Goal: Task Accomplishment & Management: Manage account settings

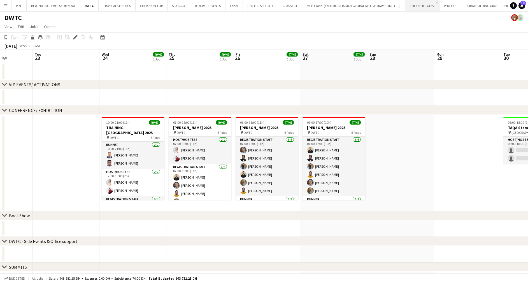
click at [435, 2] on app-icon "Close" at bounding box center [436, 2] width 2 height 2
click at [423, 2] on app-icon "Close" at bounding box center [424, 2] width 2 height 2
click at [455, 1] on app-icon "Close" at bounding box center [456, 2] width 2 height 2
click at [457, 4] on button "ENS - EXPAND NORTH STAR 2023 -2025 Close" at bounding box center [472, 5] width 69 height 11
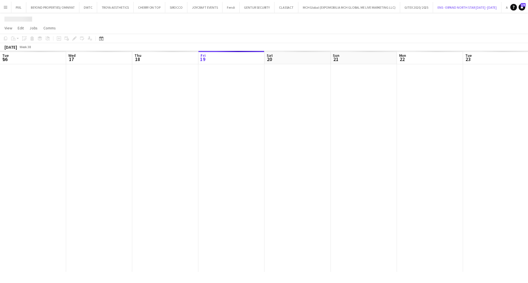
scroll to position [0, 134]
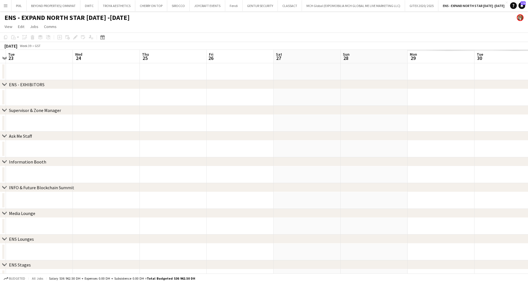
drag, startPoint x: 389, startPoint y: 99, endPoint x: 51, endPoint y: 100, distance: 338.1
click at [51, 100] on app-calendar-viewport "Sat 20 Sun 21 Mon 22 Tue 23 Wed 24 Thu 25 Fri 26 Sat 27 Sun 28 Mon 29 Tue 30 We…" at bounding box center [264, 219] width 528 height 339
drag, startPoint x: 412, startPoint y: 100, endPoint x: 87, endPoint y: 100, distance: 324.9
click at [87, 100] on app-calendar-viewport "Sat 20 Sun 21 Mon 22 Tue 23 Wed 24 Thu 25 Fri 26 Sat 27 Sun 28 Mon 29 Tue 30 We…" at bounding box center [264, 219] width 528 height 339
drag, startPoint x: 379, startPoint y: 94, endPoint x: 106, endPoint y: 96, distance: 273.2
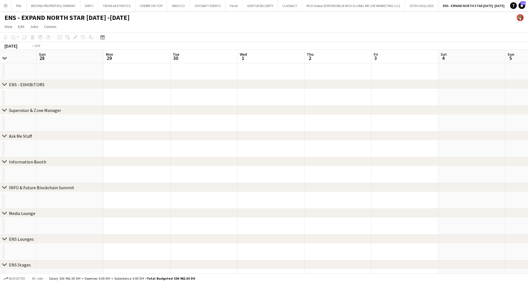
click at [106, 96] on app-calendar-viewport "Thu 25 Fri 26 Sat 27 Sun 28 Mon 29 Tue 30 Wed 1 Thu 2 Fri 3 Sat 4 Sun 5 Mon 6 T…" at bounding box center [264, 219] width 528 height 339
drag, startPoint x: 371, startPoint y: 92, endPoint x: -2, endPoint y: 102, distance: 372.9
click at [0, 102] on html "Menu Boards Boards Boards All jobs Status Workforce Workforce My Workforce Recr…" at bounding box center [264, 199] width 528 height 399
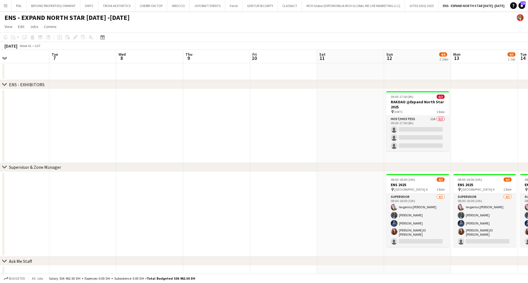
scroll to position [0, 207]
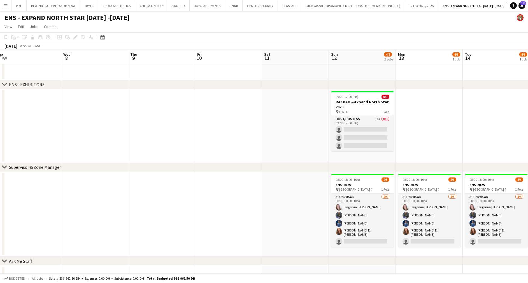
drag, startPoint x: 308, startPoint y: 105, endPoint x: 34, endPoint y: 118, distance: 274.6
click at [34, 118] on app-calendar-viewport "Sat 4 Sun 5 Mon 6 Tue 7 Wed 8 Thu 9 Fri 10 Sat 11 Sun 12 4/8 2 Jobs Mon 13 4/5 …" at bounding box center [264, 282] width 528 height 464
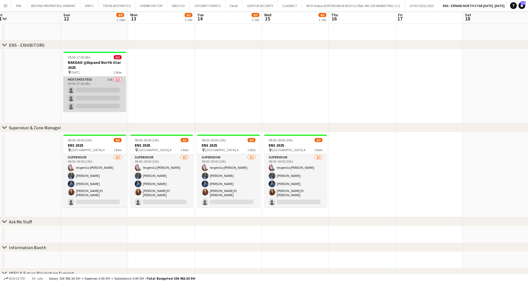
scroll to position [0, 0]
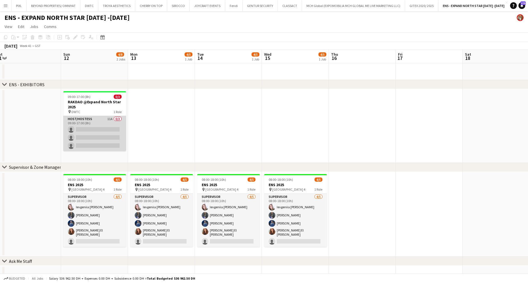
click at [102, 128] on app-card-role "Host/Hostess 11A 0/3 09:00-17:00 (8h) single-neutral-actions single-neutral-act…" at bounding box center [94, 133] width 63 height 35
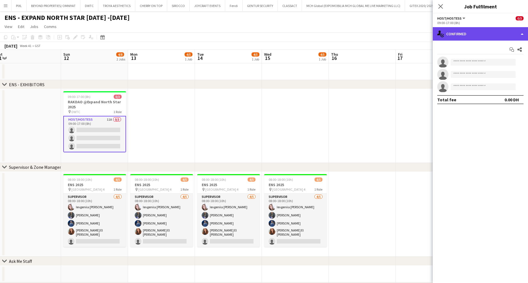
click at [520, 36] on div "single-neutral-actions-check-2 Confirmed" at bounding box center [479, 33] width 95 height 13
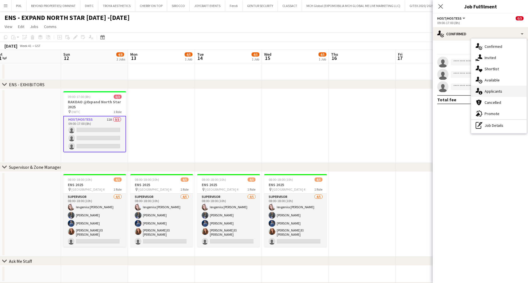
click at [491, 89] on span "Applicants" at bounding box center [493, 91] width 18 height 5
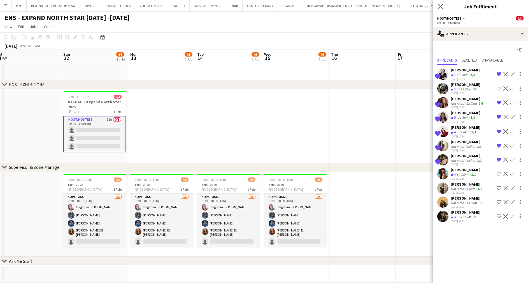
click at [462, 202] on div "Not rated" at bounding box center [457, 203] width 15 height 4
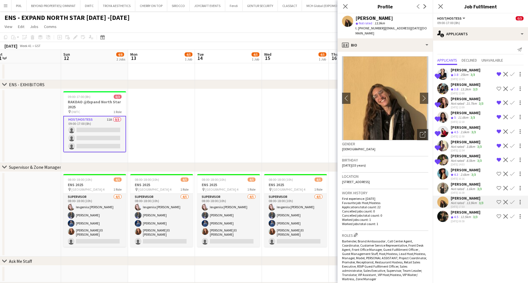
click at [465, 189] on div "1.6km" at bounding box center [470, 189] width 11 height 4
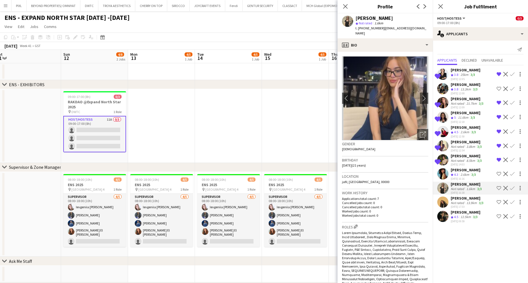
click at [466, 172] on div "Akmaral Satzhanova" at bounding box center [465, 169] width 30 height 5
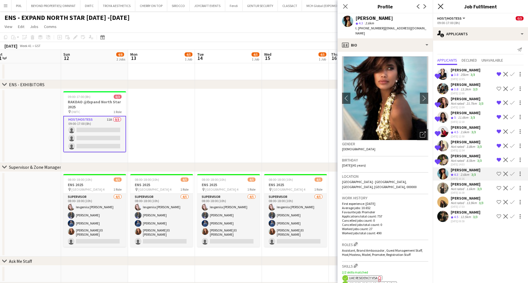
click at [439, 7] on icon at bounding box center [439, 6] width 5 height 5
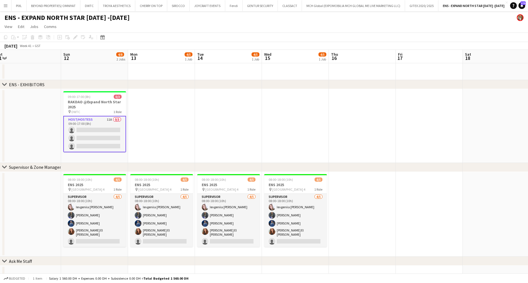
click at [99, 132] on app-card-role "Host/Hostess 11A 0/3 09:00-17:00 (8h) single-neutral-actions single-neutral-act…" at bounding box center [94, 134] width 63 height 36
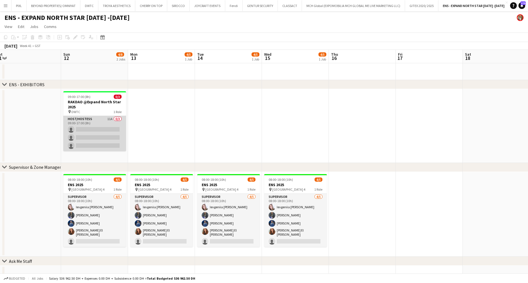
click at [93, 136] on app-card-role "Host/Hostess 11A 0/3 09:00-17:00 (8h) single-neutral-actions single-neutral-act…" at bounding box center [94, 133] width 63 height 35
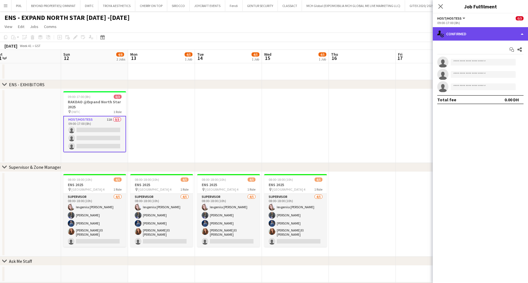
click at [472, 32] on div "single-neutral-actions-check-2 Confirmed" at bounding box center [479, 33] width 95 height 13
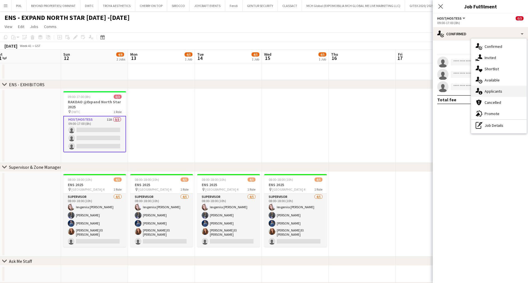
click at [491, 92] on span "Applicants" at bounding box center [493, 91] width 18 height 5
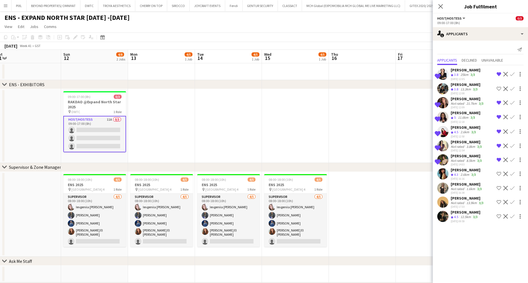
click at [466, 99] on div "Julia Drumond" at bounding box center [467, 98] width 34 height 5
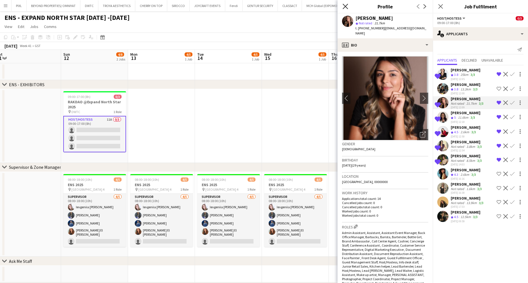
click at [345, 7] on icon "Close pop-in" at bounding box center [344, 6] width 5 height 5
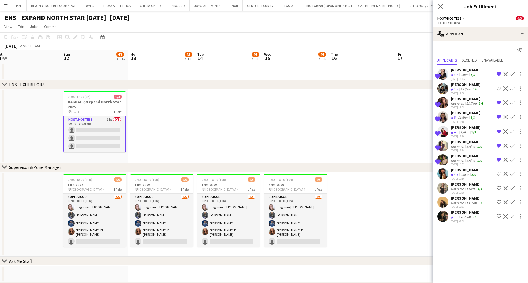
click at [460, 98] on div "Julia Drumond" at bounding box center [467, 98] width 34 height 5
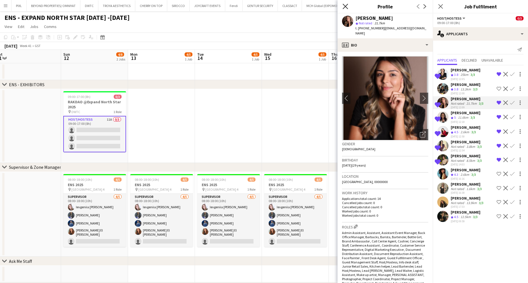
click at [344, 7] on icon "Close pop-in" at bounding box center [344, 6] width 5 height 5
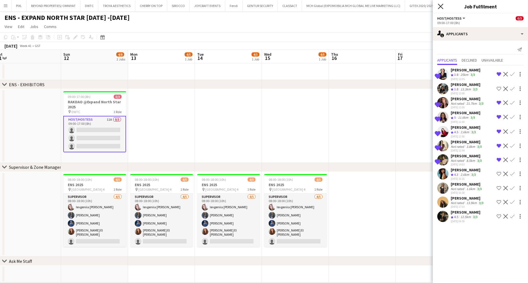
click at [440, 6] on icon "Close pop-in" at bounding box center [439, 6] width 5 height 5
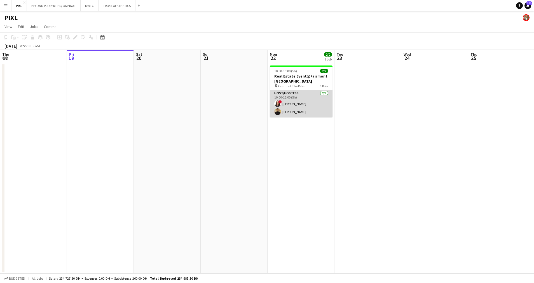
click at [292, 102] on app-card-role "Host/Hostess 2/2 10:00-15:00 (5h) ! Amira Malek Taisa Bachur" at bounding box center [301, 103] width 63 height 27
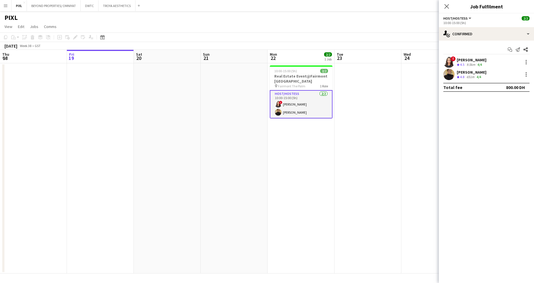
click at [467, 72] on div "Taisa Bachur" at bounding box center [472, 72] width 30 height 5
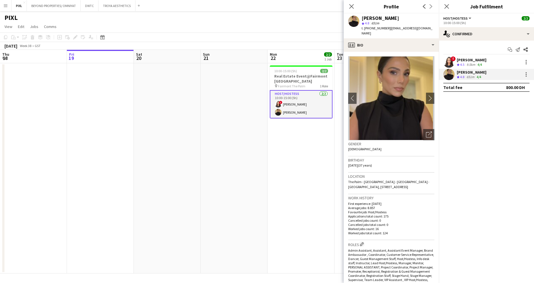
click at [473, 61] on div "Amira Malek" at bounding box center [472, 59] width 30 height 5
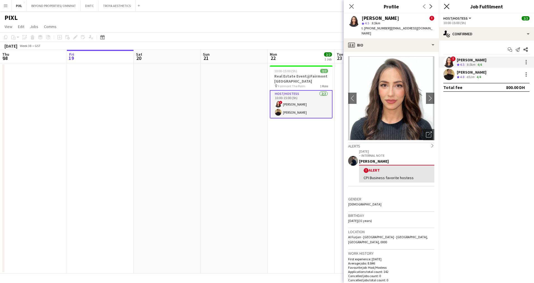
click at [448, 6] on icon "Close pop-in" at bounding box center [446, 6] width 5 height 5
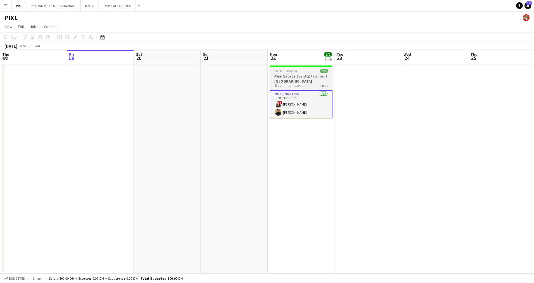
click at [286, 80] on h3 "Real Estate Event@Fairmont the Palm" at bounding box center [301, 79] width 63 height 10
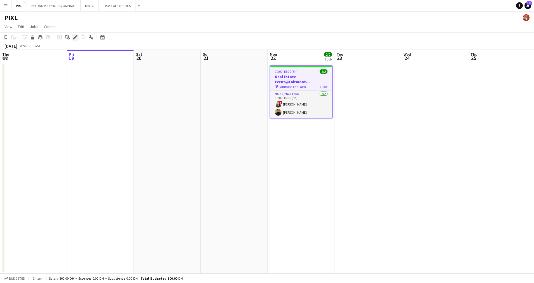
click at [76, 37] on icon at bounding box center [75, 37] width 3 height 3
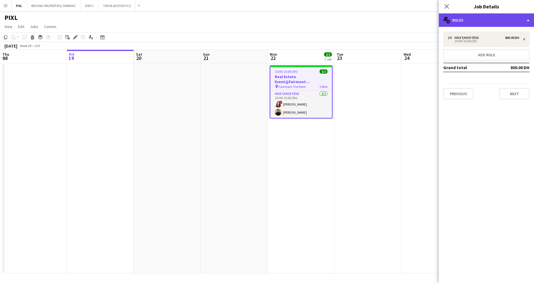
click at [494, 22] on div "multiple-users-add Roles" at bounding box center [486, 19] width 95 height 13
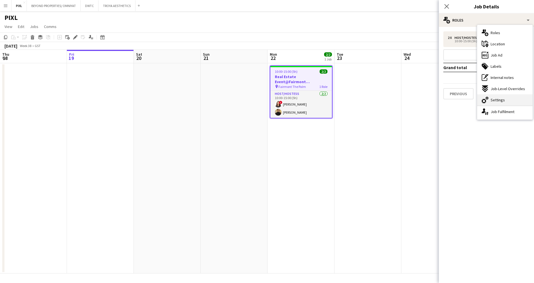
click at [496, 100] on span "Settings" at bounding box center [498, 99] width 14 height 5
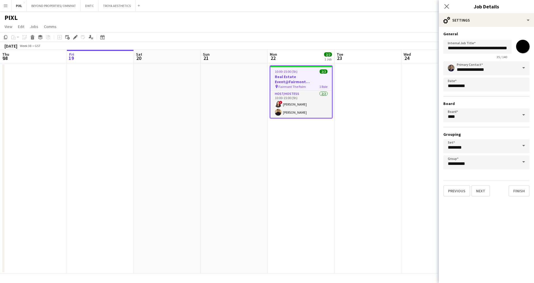
click at [521, 70] on span at bounding box center [524, 67] width 12 height 13
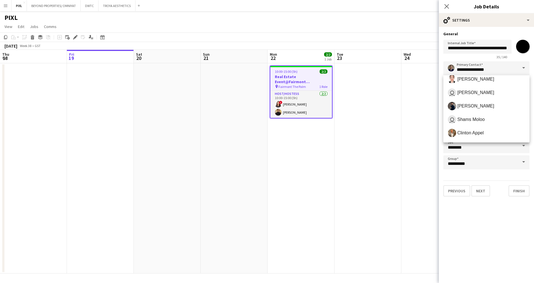
scroll to position [42, 0]
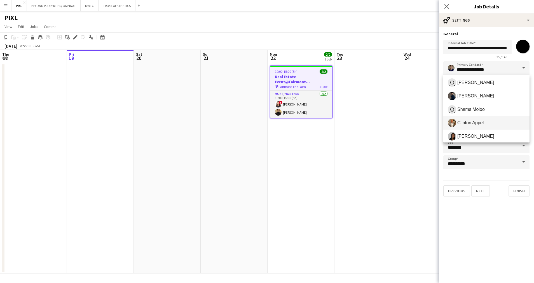
click at [481, 119] on span "Clinton Appel" at bounding box center [486, 123] width 77 height 8
type input "**********"
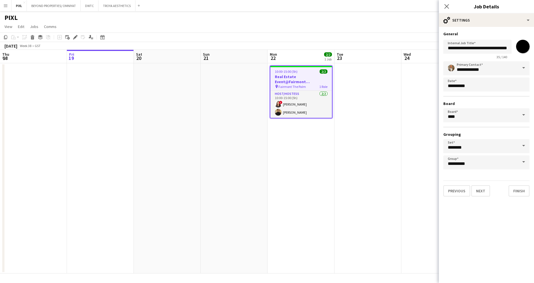
click at [522, 46] on input "*******" at bounding box center [523, 46] width 20 height 20
type input "*******"
click at [492, 33] on h3 "General" at bounding box center [486, 33] width 86 height 5
click at [447, 5] on icon "Close pop-in" at bounding box center [446, 6] width 5 height 5
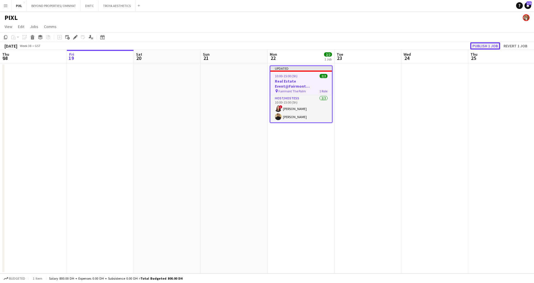
click at [487, 46] on button "Publish 1 job" at bounding box center [485, 45] width 30 height 7
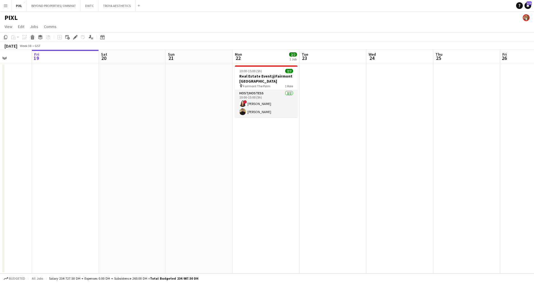
scroll to position [0, 169]
drag, startPoint x: 314, startPoint y: 108, endPoint x: 279, endPoint y: 105, distance: 35.4
click at [279, 105] on app-calendar-viewport "Tue 16 Wed 17 Thu 18 Fri 19 Sat 20 Sun 21 Mon 22 2/2 1 Job Tue 23 Wed 24 Thu 25…" at bounding box center [267, 162] width 534 height 224
click at [87, 6] on button "DWTC Close" at bounding box center [90, 5] width 18 height 11
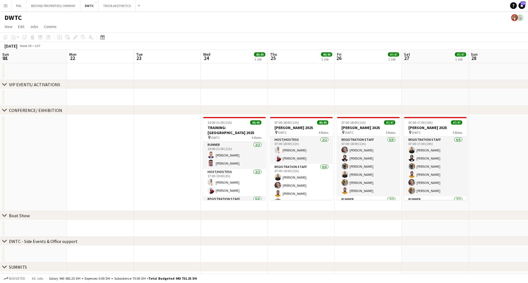
scroll to position [0, 195]
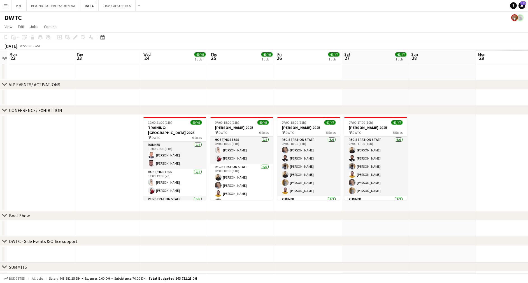
drag, startPoint x: 397, startPoint y: 153, endPoint x: 136, endPoint y: 133, distance: 262.2
click at [136, 133] on app-calendar-viewport "Fri 19 16/16 1 Job Sat 20 16/16 1 Job Sun 21 Mon 22 Tue 23 Wed 24 49/49 1 Job T…" at bounding box center [264, 208] width 528 height 316
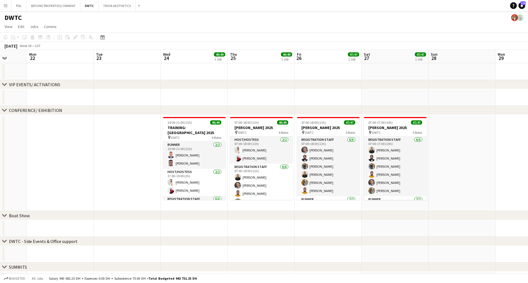
scroll to position [0, 141]
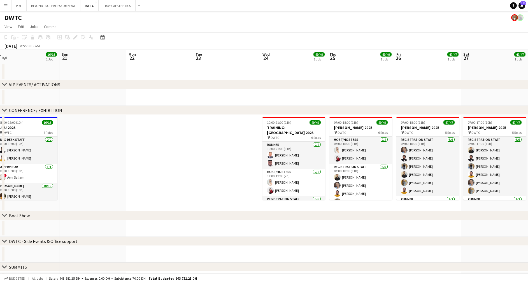
drag, startPoint x: 172, startPoint y: 153, endPoint x: 292, endPoint y: 169, distance: 121.4
click at [292, 169] on app-calendar-viewport "Thu 18 16/16 1 Job Fri 19 16/16 1 Job Sat 20 16/16 1 Job Sun 21 Mon 22 Tue 23 W…" at bounding box center [264, 208] width 528 height 316
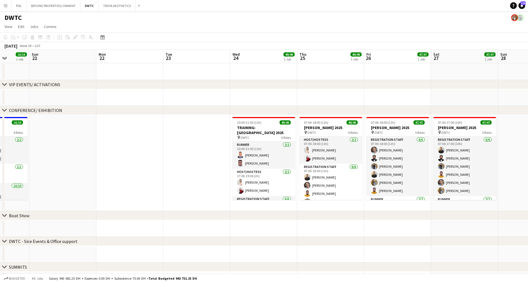
scroll to position [0, 169]
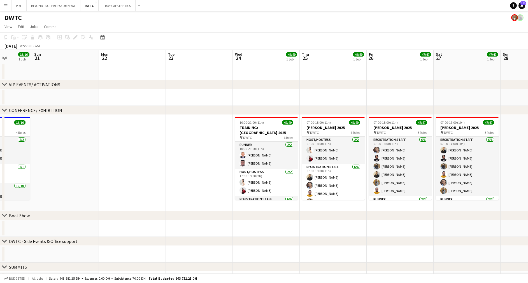
drag, startPoint x: 297, startPoint y: 152, endPoint x: 269, endPoint y: 140, distance: 29.8
click at [269, 140] on app-calendar-viewport "Thu 18 16/16 1 Job Fri 19 16/16 1 Job Sat 20 16/16 1 Job Sun 21 Mon 22 Tue 23 W…" at bounding box center [264, 208] width 528 height 316
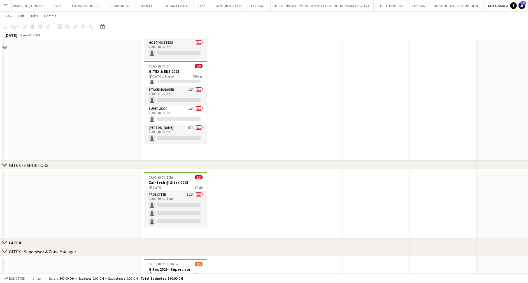
scroll to position [168, 0]
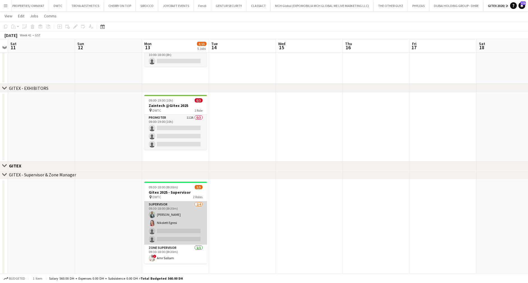
click at [179, 228] on app-card-role "Supervisor 2/4 09:30-18:00 (8h30m) Jefferson Manubay Nikolett Egresi single-neu…" at bounding box center [175, 222] width 63 height 43
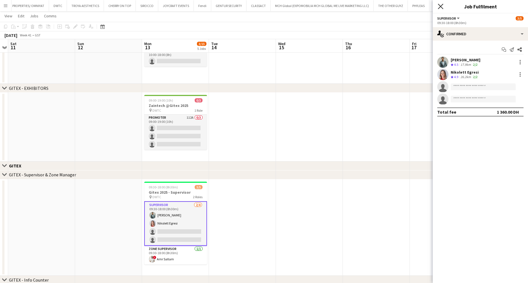
click at [440, 6] on icon "Close pop-in" at bounding box center [439, 6] width 5 height 5
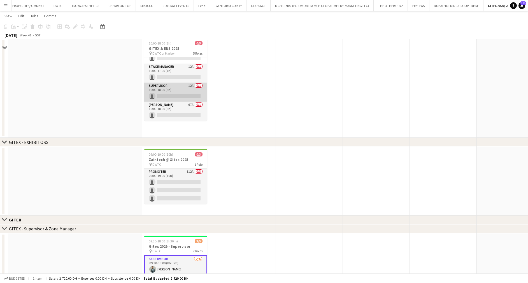
scroll to position [84, 0]
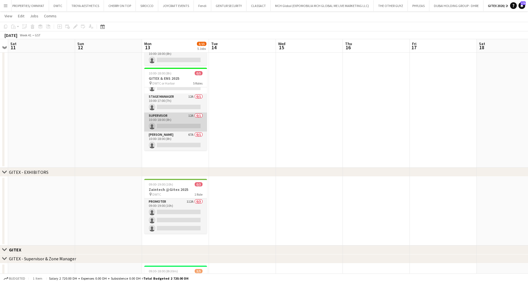
click at [174, 116] on app-card-role "Supervisor 12A 0/1 10:00-18:00 (8h) single-neutral-actions" at bounding box center [175, 122] width 63 height 19
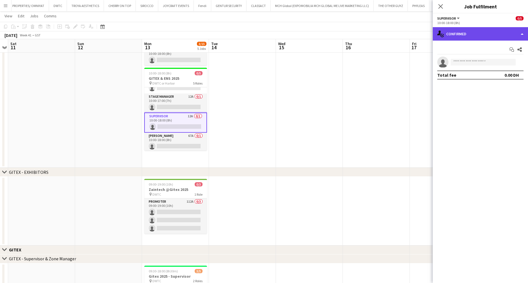
click at [451, 34] on div "single-neutral-actions-check-2 Confirmed" at bounding box center [479, 33] width 95 height 13
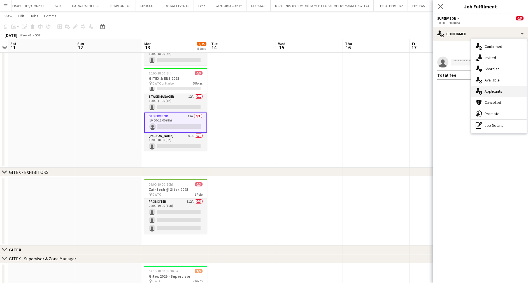
click at [488, 90] on span "Applicants" at bounding box center [493, 91] width 18 height 5
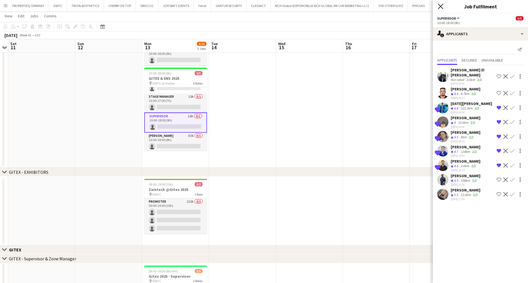
click at [441, 6] on icon "Close pop-in" at bounding box center [439, 6] width 5 height 5
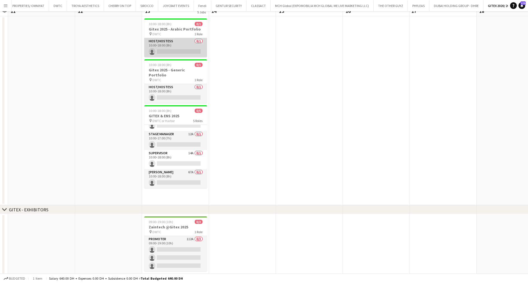
scroll to position [0, 0]
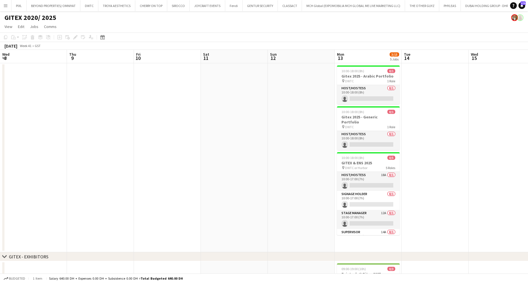
scroll to position [0, 193]
